Goal: Book appointment/travel/reservation

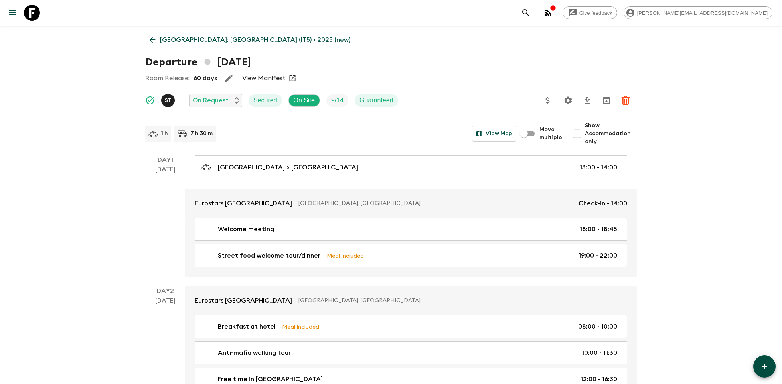
click at [35, 16] on icon at bounding box center [32, 13] width 16 height 16
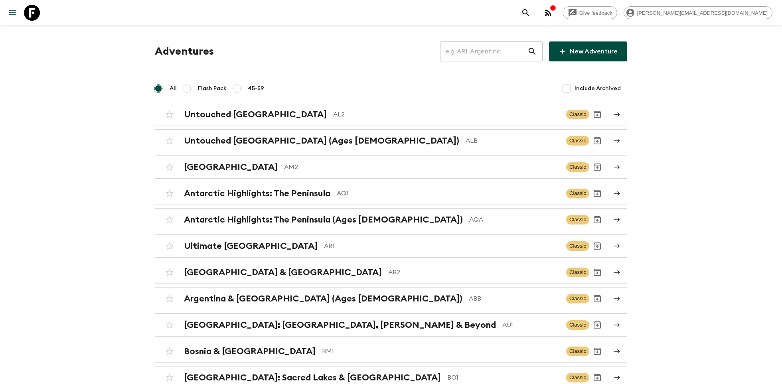
click at [486, 50] on input "text" at bounding box center [483, 51] width 87 height 22
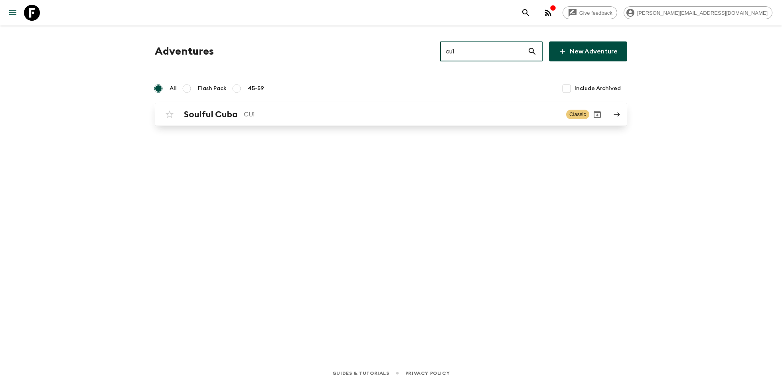
type input "cu1"
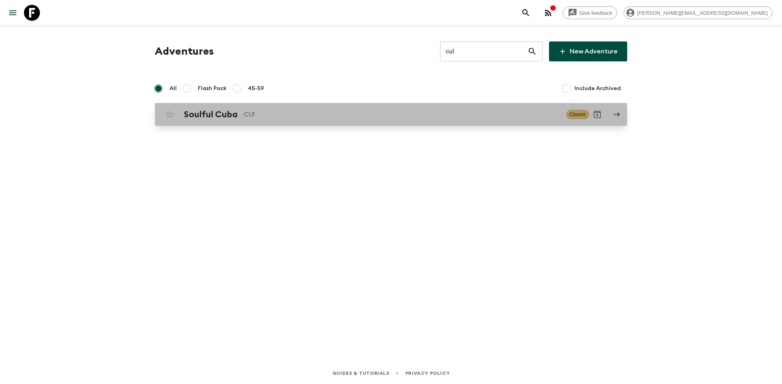
click at [328, 124] on link "Soulful Cuba CU1 Classic" at bounding box center [391, 114] width 472 height 23
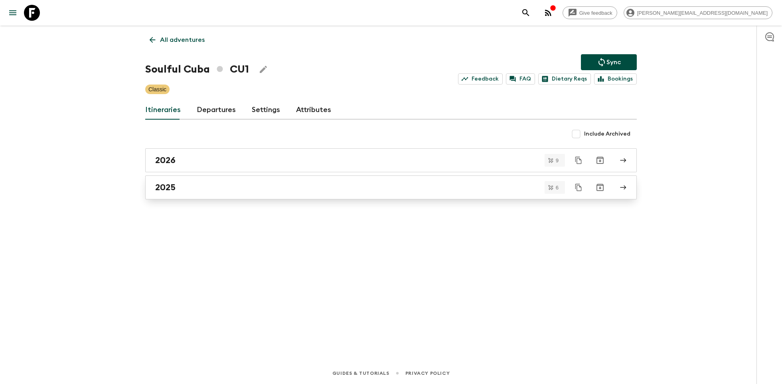
click at [192, 182] on div "2025" at bounding box center [383, 187] width 456 height 10
